Goal: Information Seeking & Learning: Learn about a topic

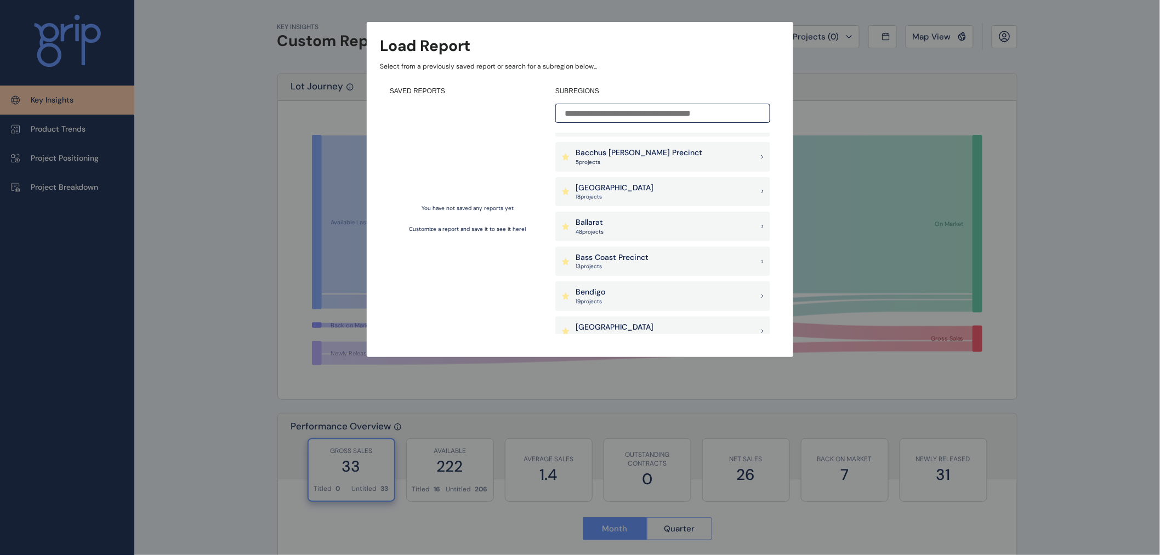
scroll to position [61, 0]
click at [600, 223] on p "Ballarat" at bounding box center [589, 221] width 28 height 11
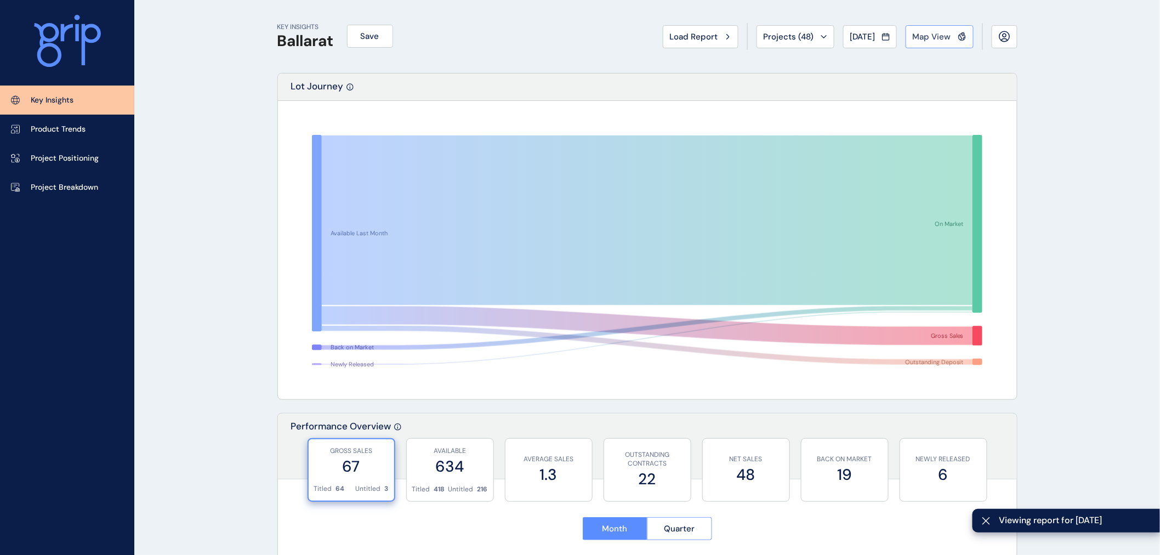
click at [945, 35] on span "Map View" at bounding box center [931, 36] width 38 height 11
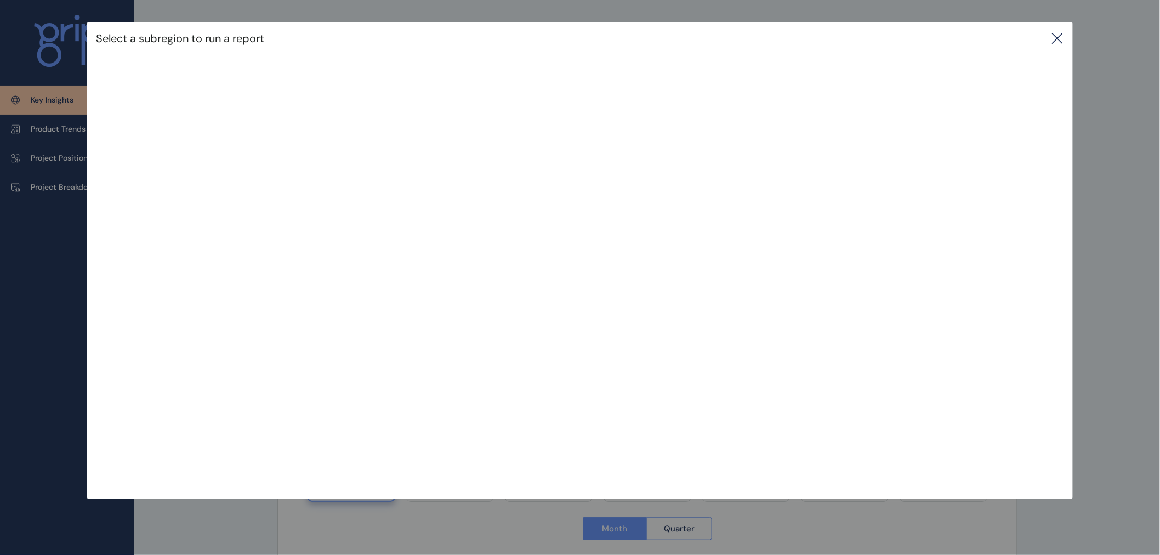
click at [1058, 35] on icon at bounding box center [1057, 38] width 10 height 10
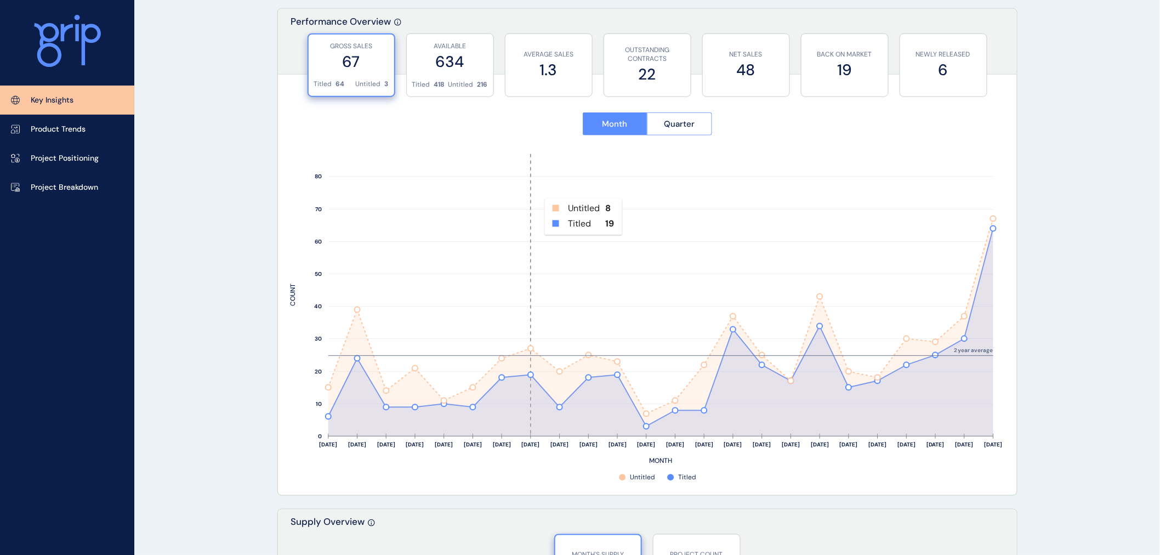
scroll to position [426, 0]
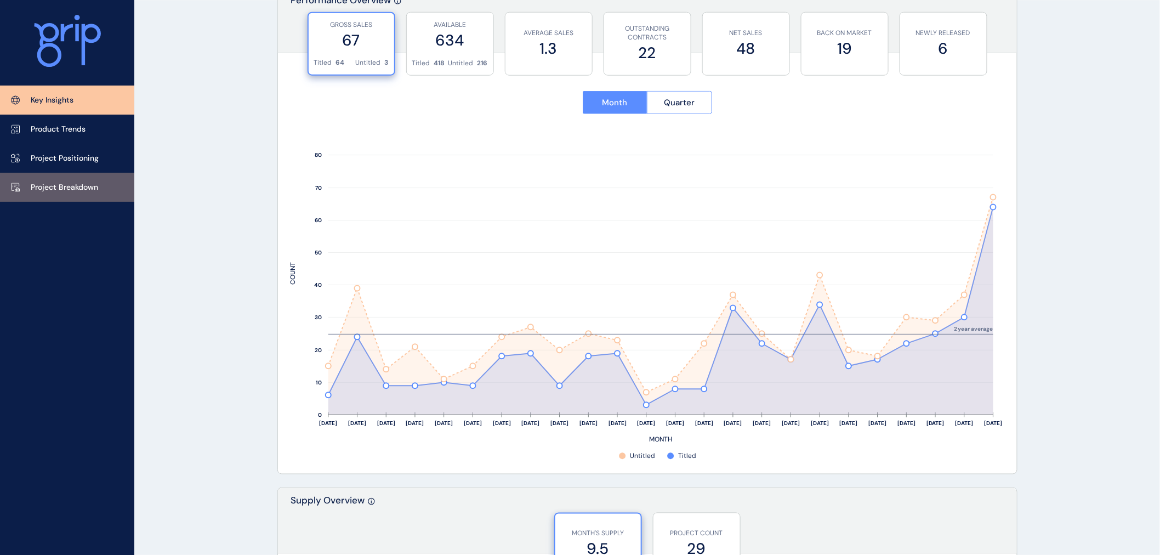
click at [64, 188] on p "Project Breakdown" at bounding box center [64, 187] width 67 height 11
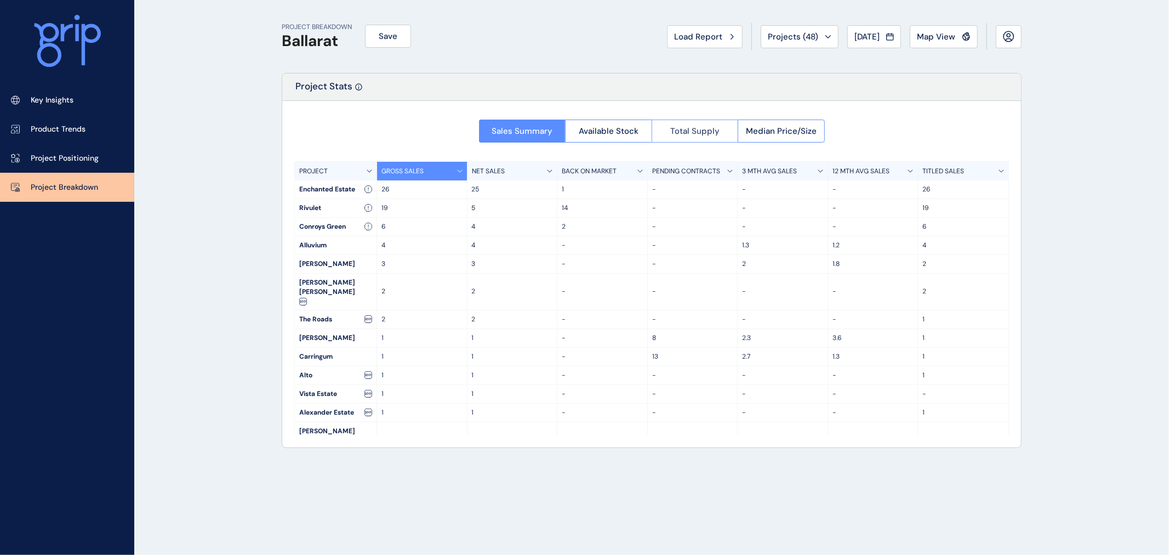
click at [677, 128] on span "Total Supply" at bounding box center [694, 130] width 49 height 11
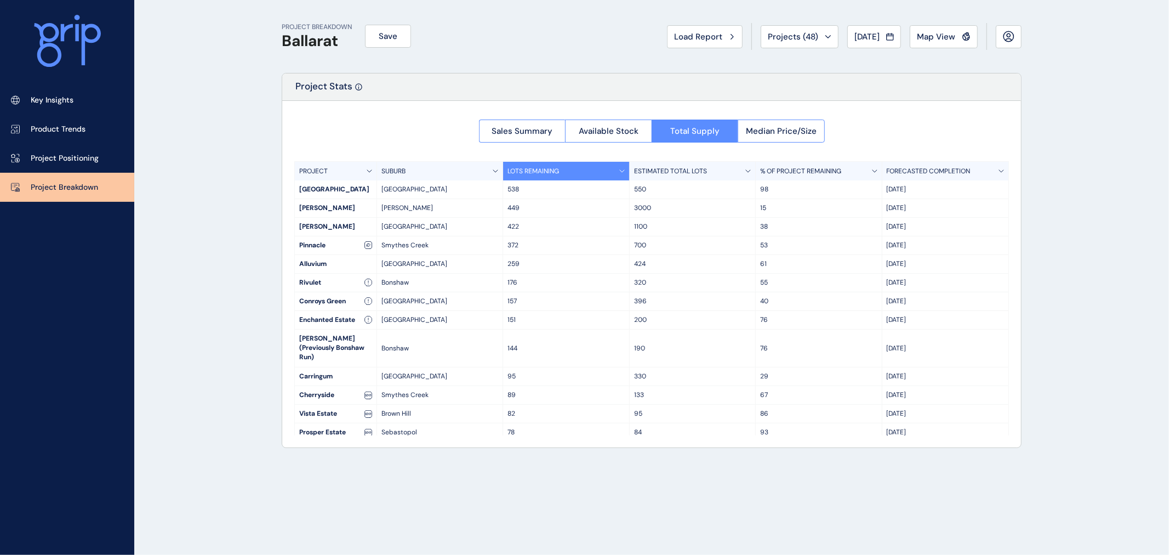
click at [558, 239] on div "372" at bounding box center [566, 245] width 126 height 18
click at [544, 128] on span "Sales Summary" at bounding box center [522, 130] width 61 height 11
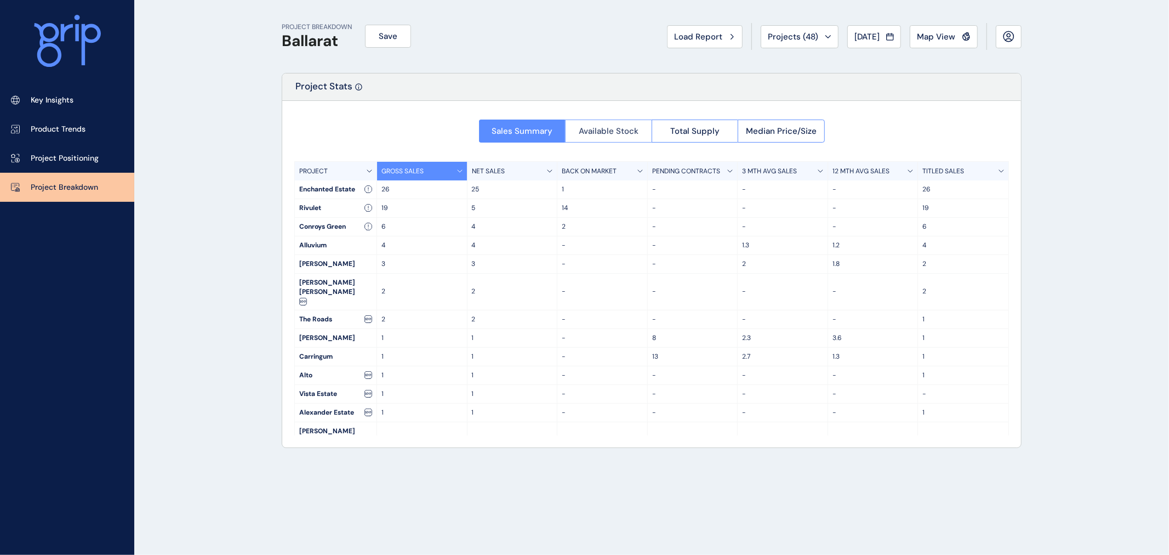
click at [572, 129] on button "Available Stock" at bounding box center [608, 130] width 87 height 23
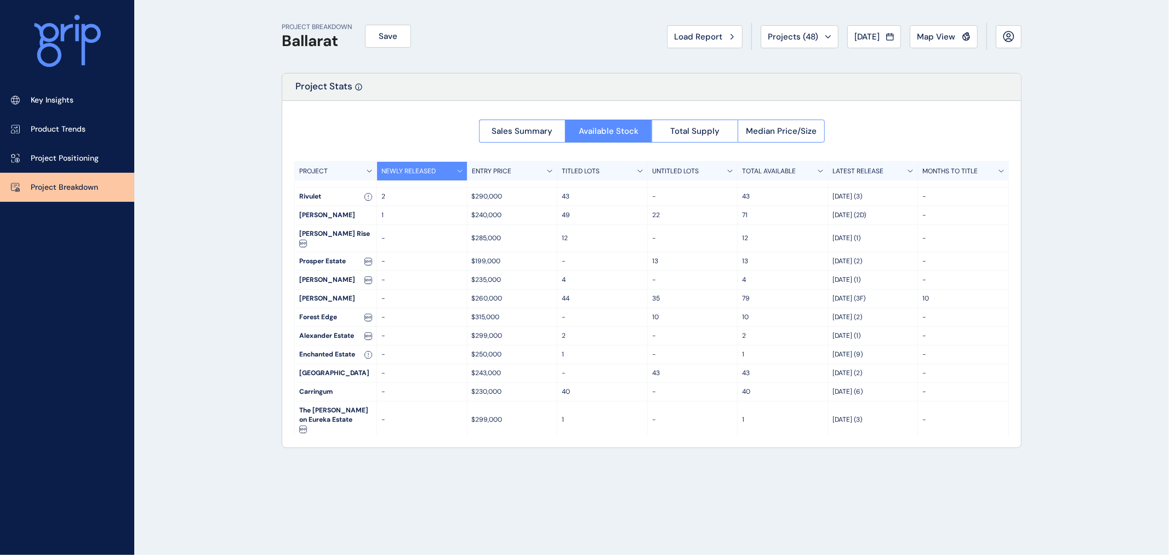
scroll to position [61, 0]
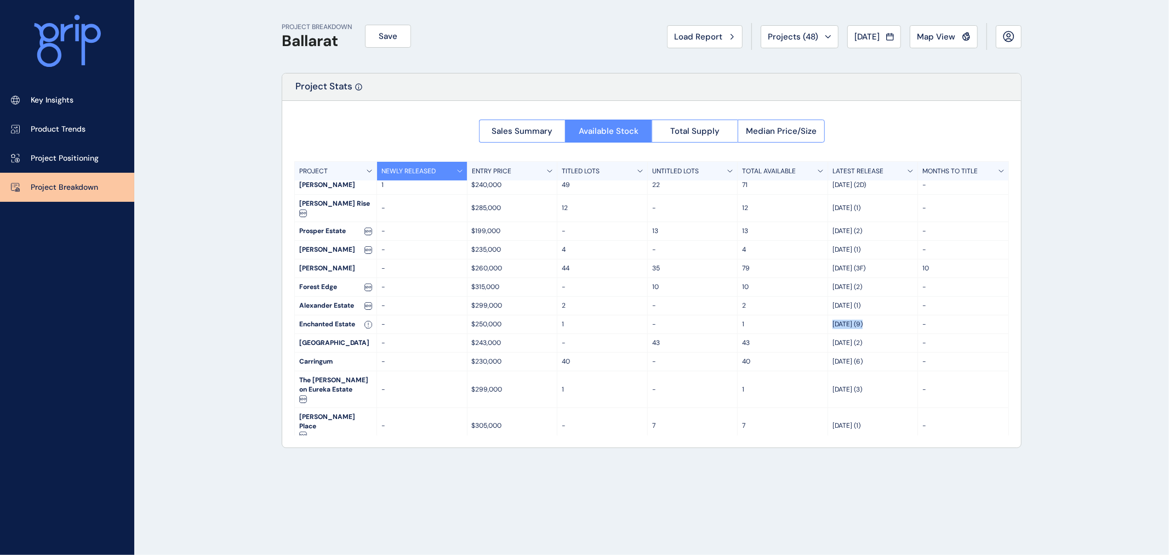
drag, startPoint x: 871, startPoint y: 306, endPoint x: 779, endPoint y: 309, distance: 92.1
click at [779, 315] on div "Enchanted Estate - $250,000 [DATE] - [DATE] (9) -" at bounding box center [652, 324] width 714 height 19
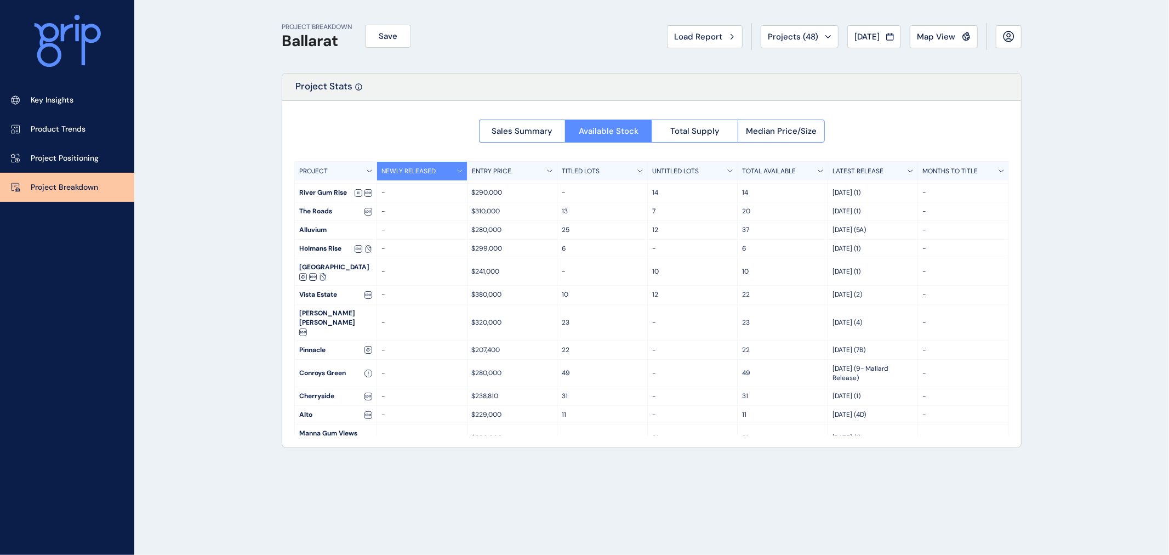
scroll to position [0, 0]
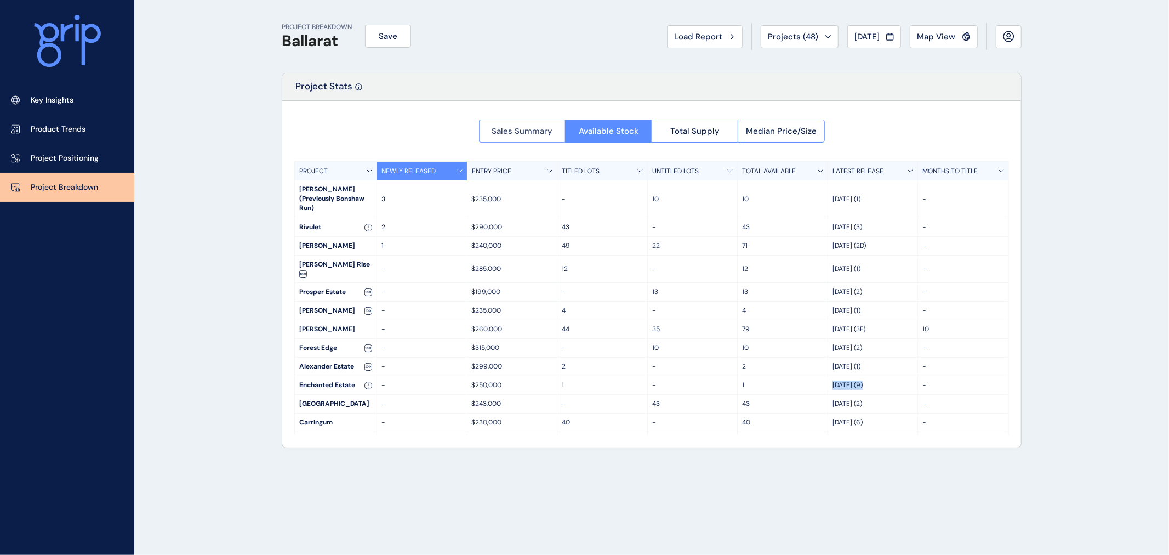
click at [545, 133] on span "Sales Summary" at bounding box center [522, 130] width 61 height 11
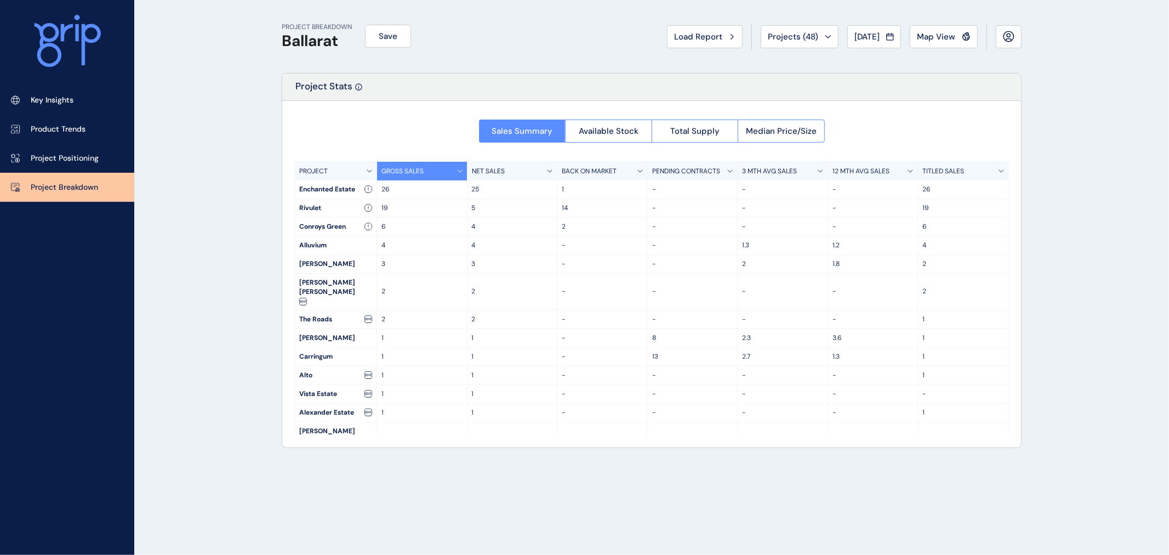
click at [877, 117] on div "Sales Summary Available Stock Total Supply Median Price/Size PROJECT GROSS SALE…" at bounding box center [651, 274] width 739 height 346
click at [760, 170] on p "3 MTH AVG SALES" at bounding box center [769, 171] width 55 height 9
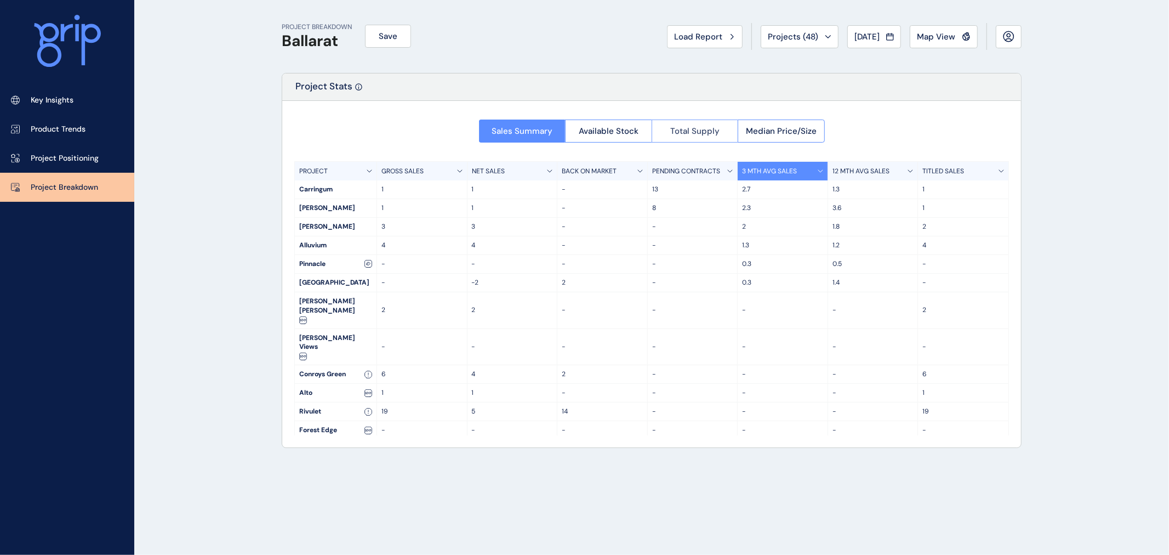
click at [680, 141] on button "Total Supply" at bounding box center [695, 130] width 87 height 23
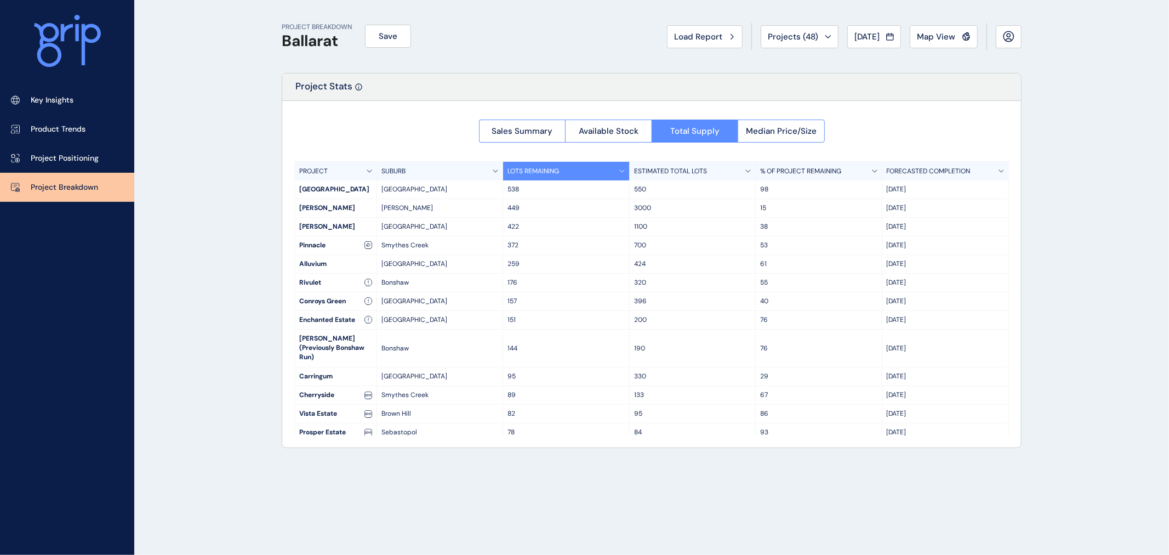
drag, startPoint x: 651, startPoint y: 129, endPoint x: 603, endPoint y: 144, distance: 49.2
click at [637, 139] on div "Sales Summary Available Stock Total Supply Median Price/Size" at bounding box center [652, 130] width 346 height 23
click at [615, 135] on span "Available Stock" at bounding box center [609, 130] width 60 height 11
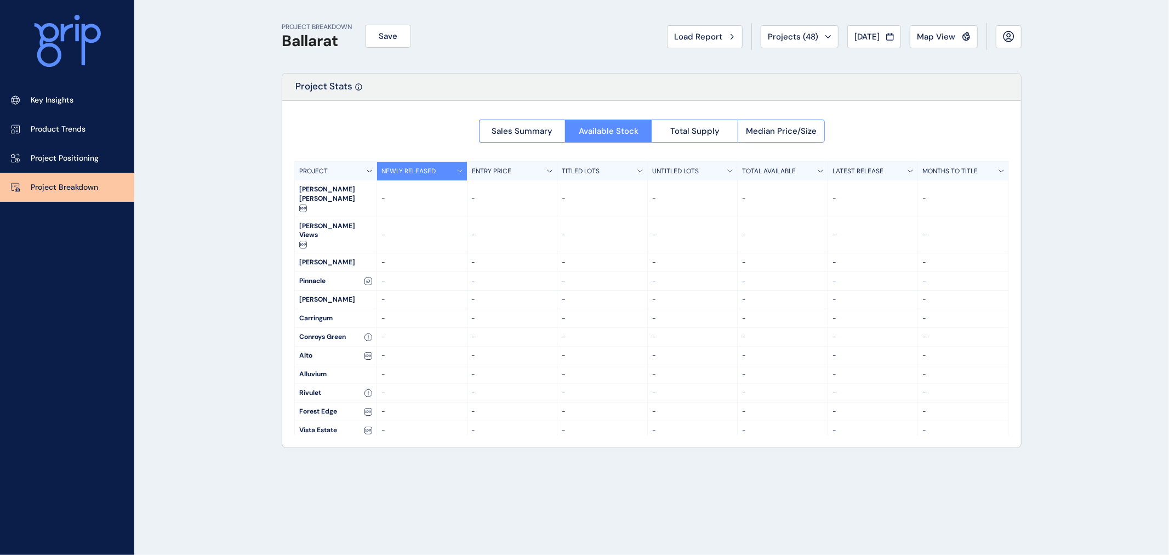
click at [628, 127] on div at bounding box center [651, 274] width 739 height 346
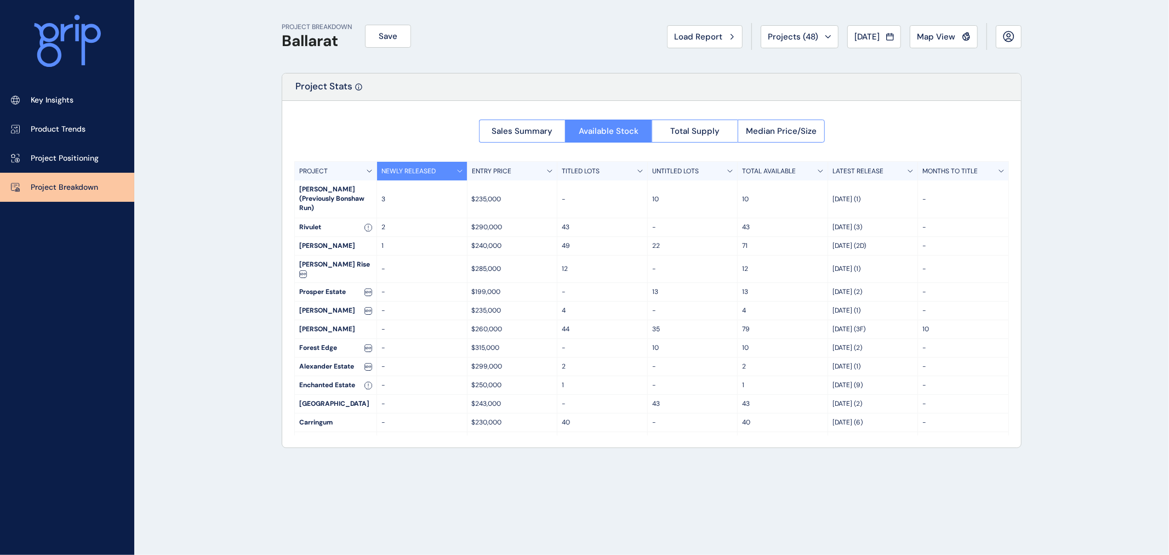
click at [851, 170] on p "LATEST RELEASE" at bounding box center [857, 171] width 51 height 9
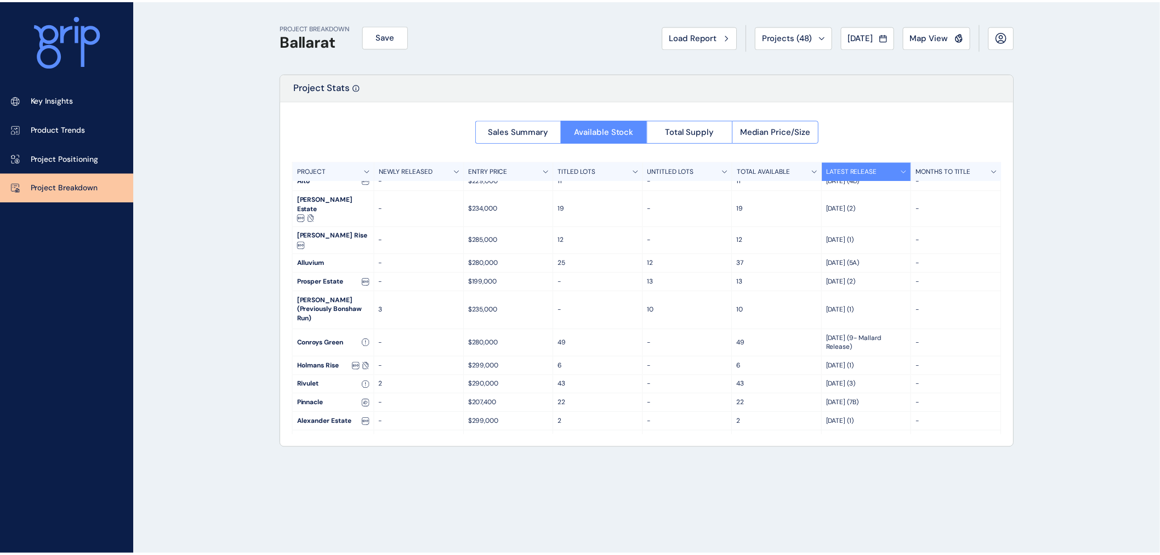
scroll to position [321, 0]
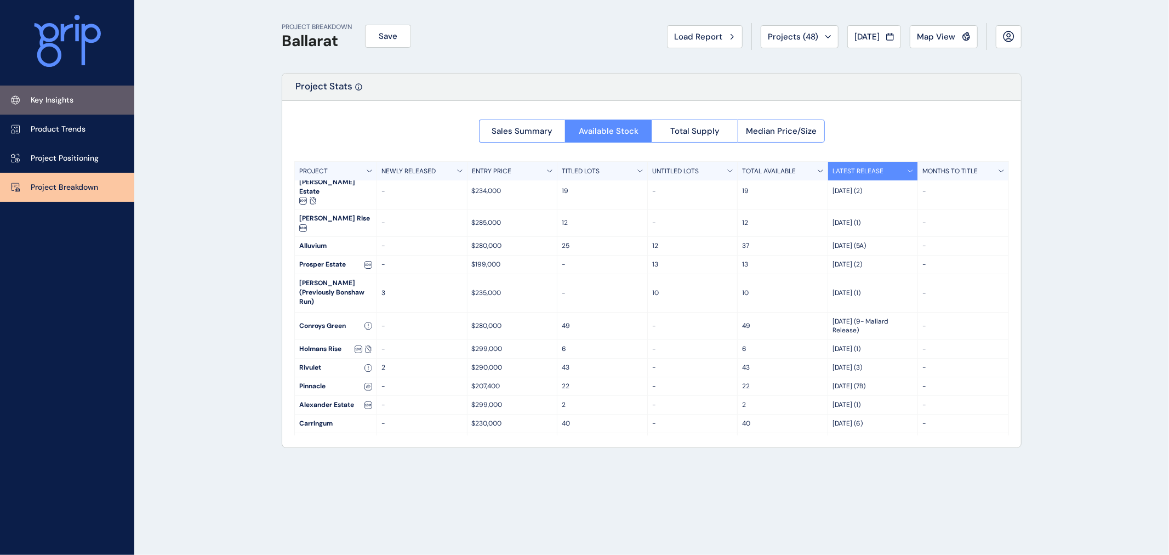
click at [64, 103] on p "Key Insights" at bounding box center [52, 100] width 43 height 11
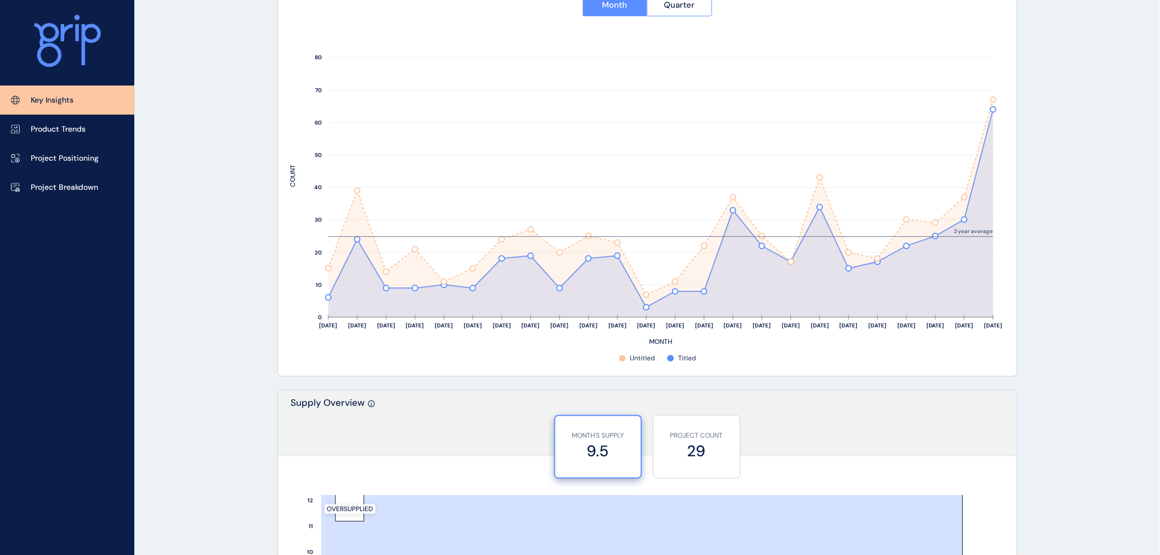
scroll to position [426, 0]
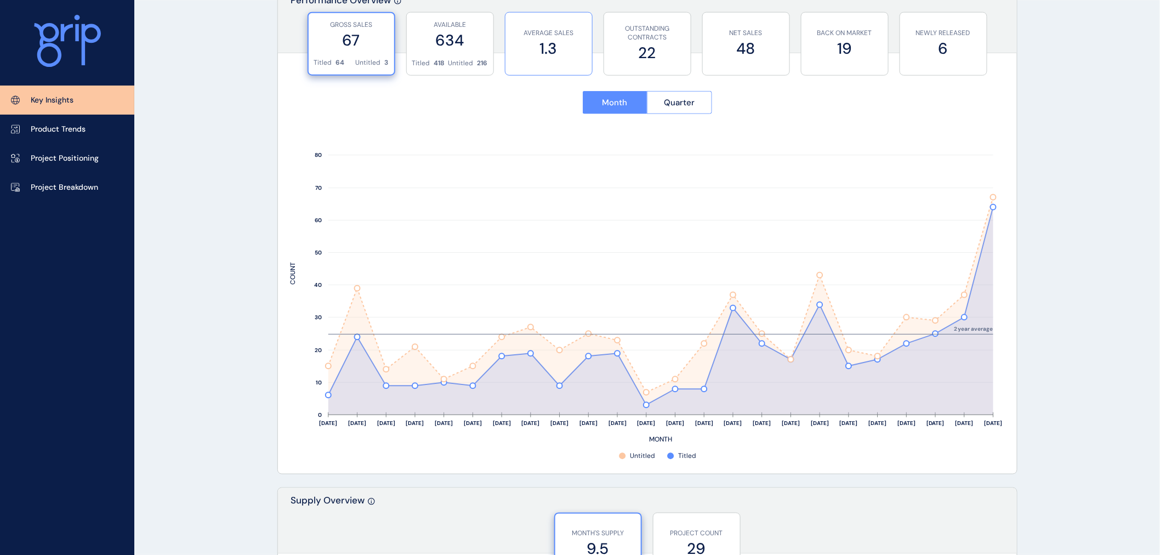
click at [539, 35] on p "AVERAGE SALES" at bounding box center [549, 32] width 76 height 9
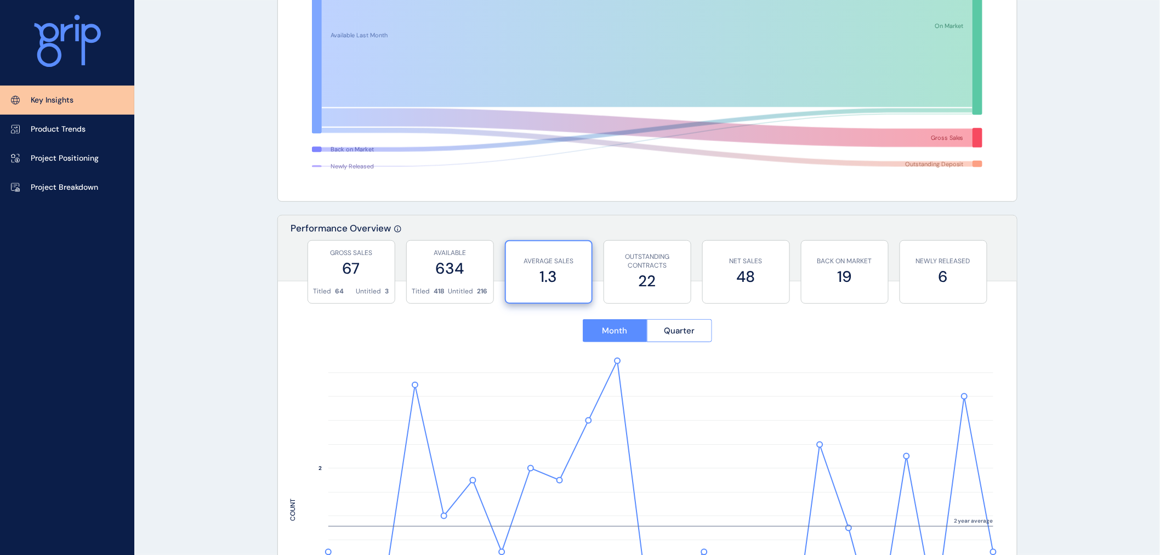
scroll to position [304, 0]
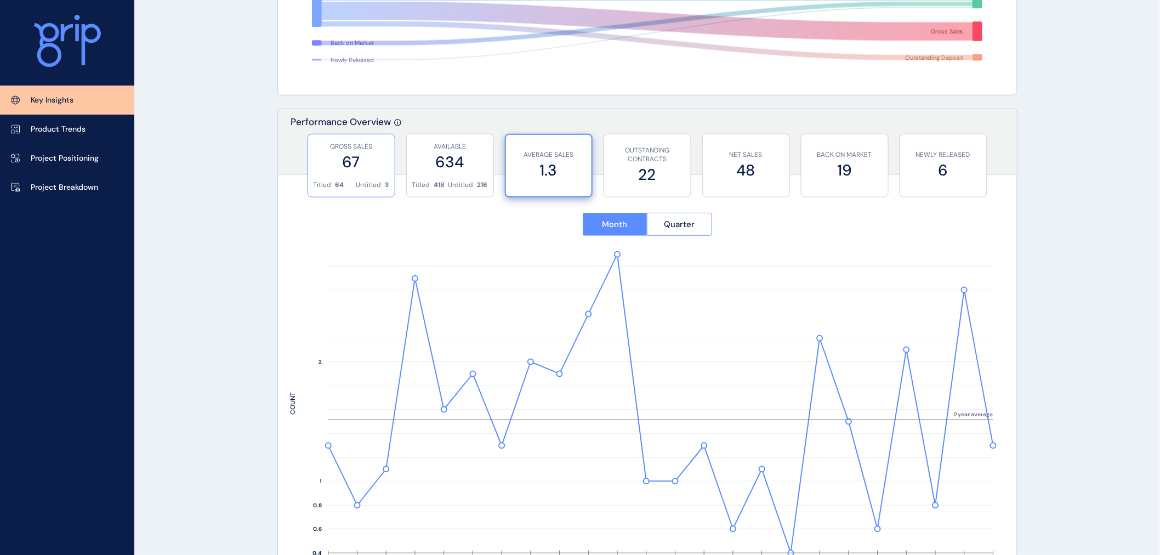
click at [346, 161] on label "67" at bounding box center [351, 161] width 76 height 21
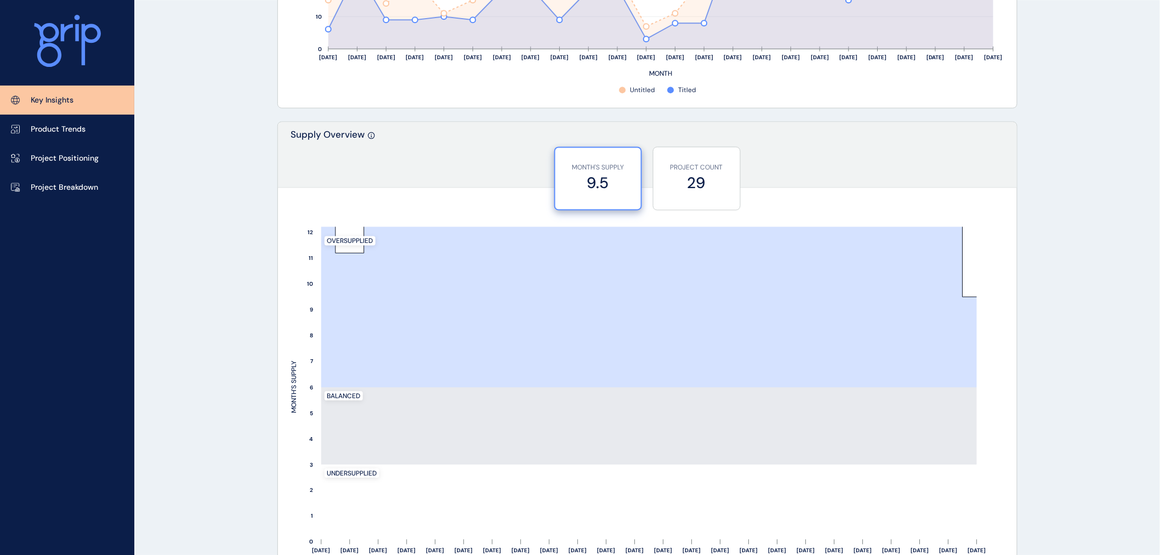
scroll to position [852, 0]
